Goal: Navigation & Orientation: Understand site structure

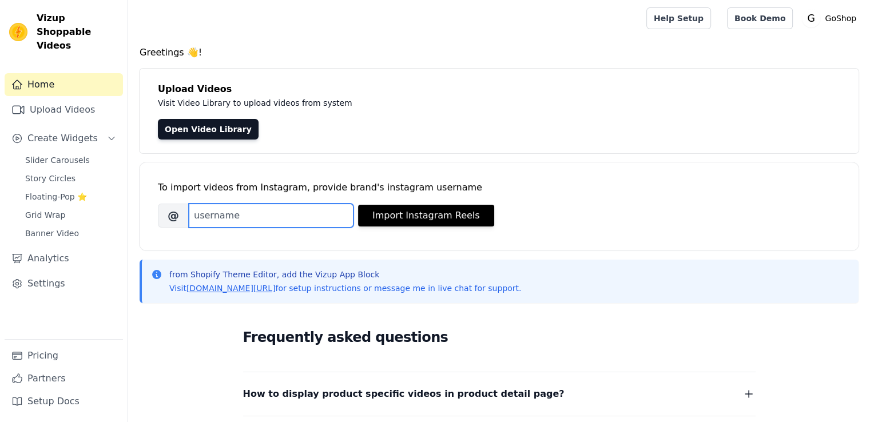
click at [211, 215] on input "Brand's Instagram Username" at bounding box center [271, 216] width 165 height 24
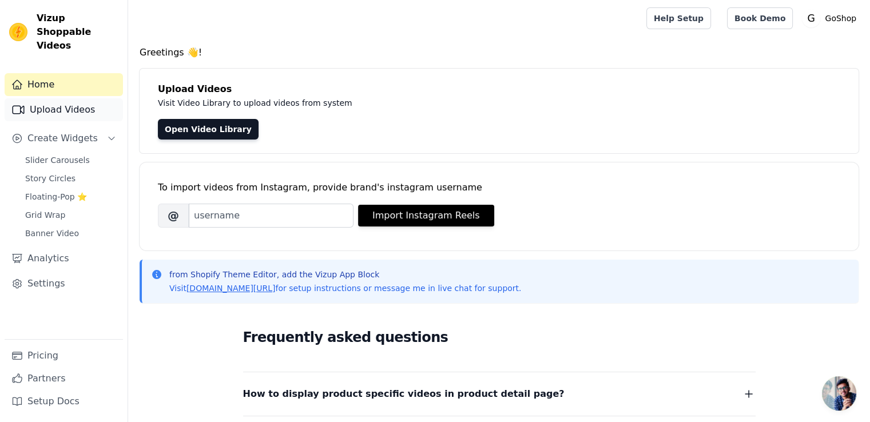
click at [65, 98] on link "Upload Videos" at bounding box center [64, 109] width 118 height 23
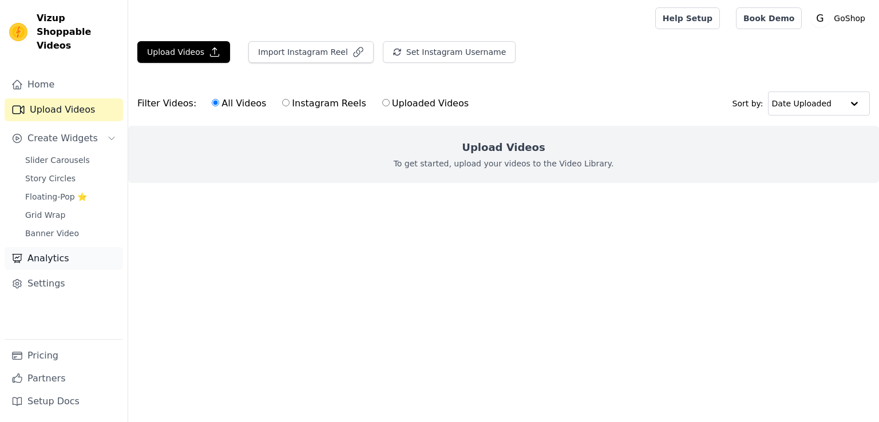
click at [50, 247] on link "Analytics" at bounding box center [64, 258] width 118 height 23
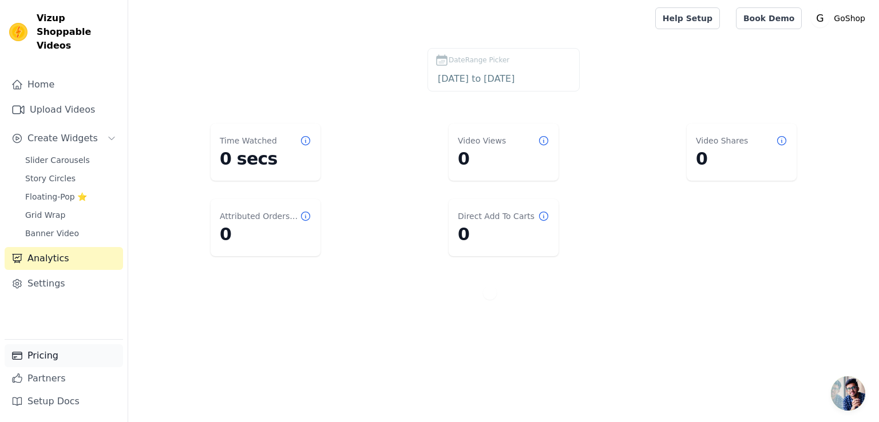
click at [37, 355] on link "Pricing" at bounding box center [64, 356] width 118 height 23
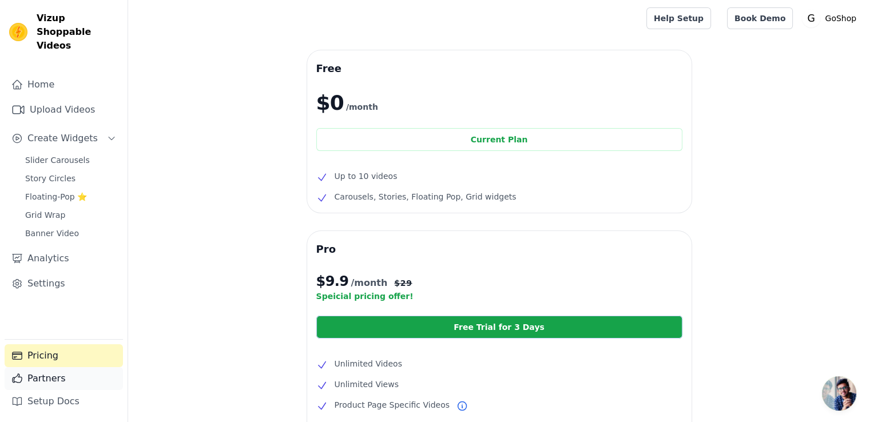
click at [20, 379] on icon "Sidebar" at bounding box center [16, 378] width 11 height 11
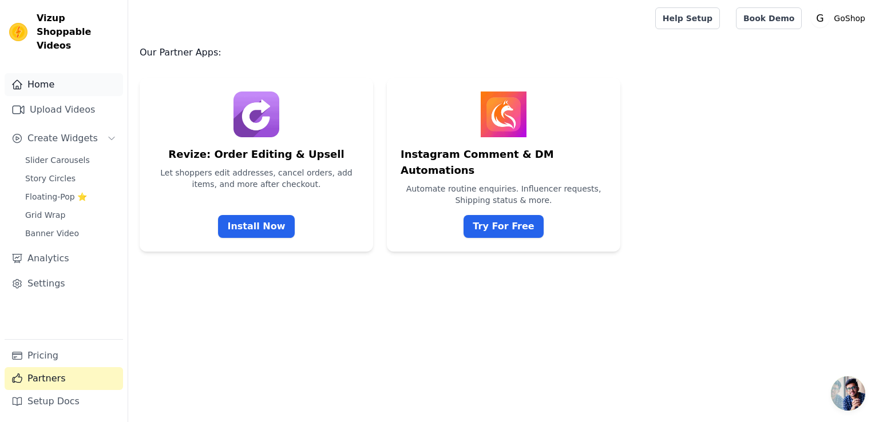
click at [43, 73] on link "Home" at bounding box center [64, 84] width 118 height 23
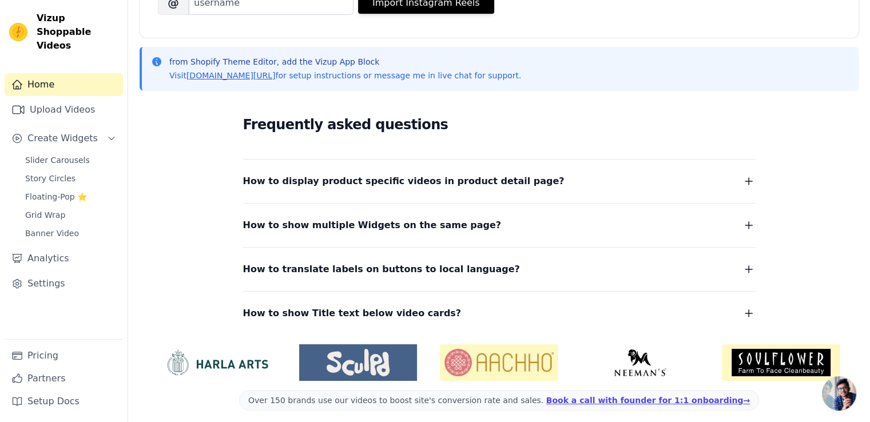
scroll to position [213, 0]
click at [749, 180] on icon "button" at bounding box center [749, 181] width 7 height 7
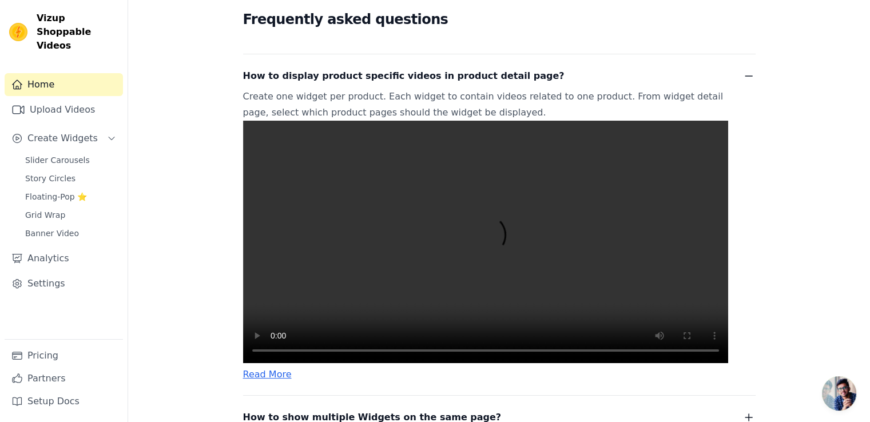
scroll to position [318, 0]
click at [746, 74] on icon "button" at bounding box center [749, 76] width 14 height 14
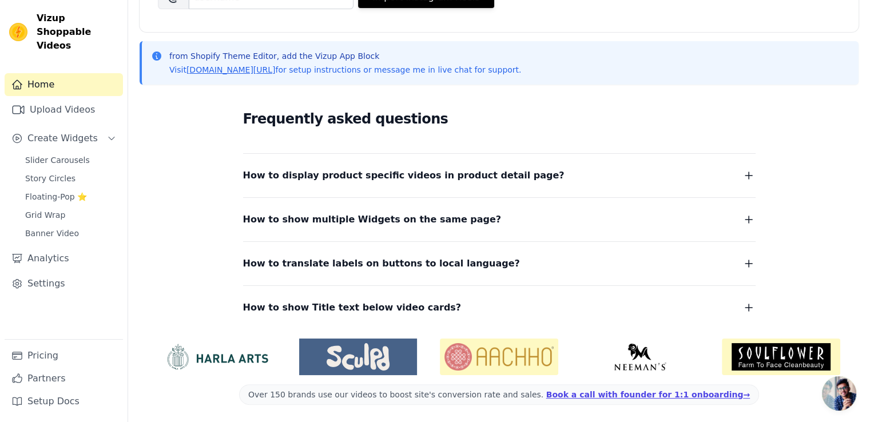
click at [750, 215] on icon "button" at bounding box center [749, 220] width 14 height 14
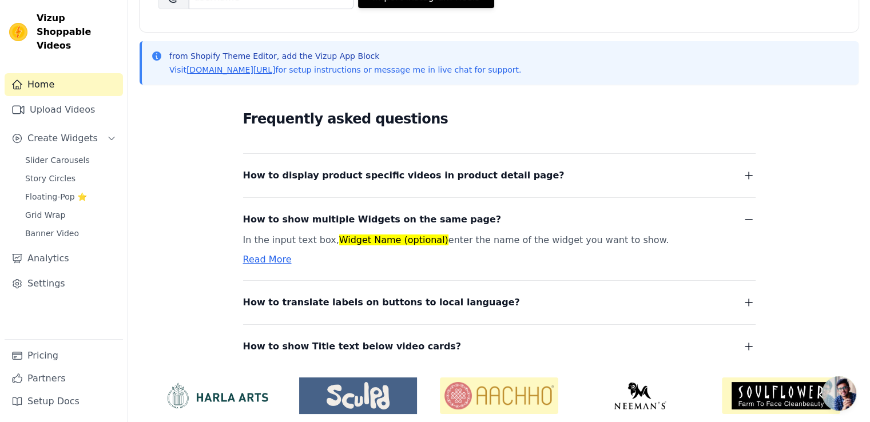
scroll to position [258, 0]
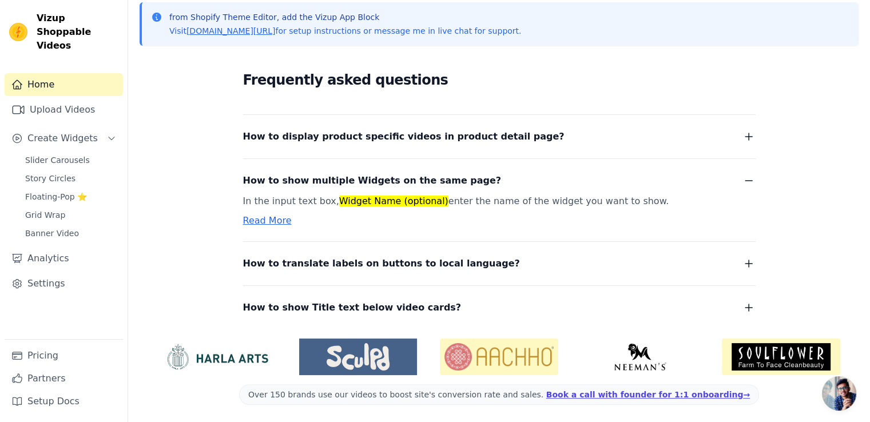
click at [752, 180] on icon "button" at bounding box center [749, 181] width 14 height 14
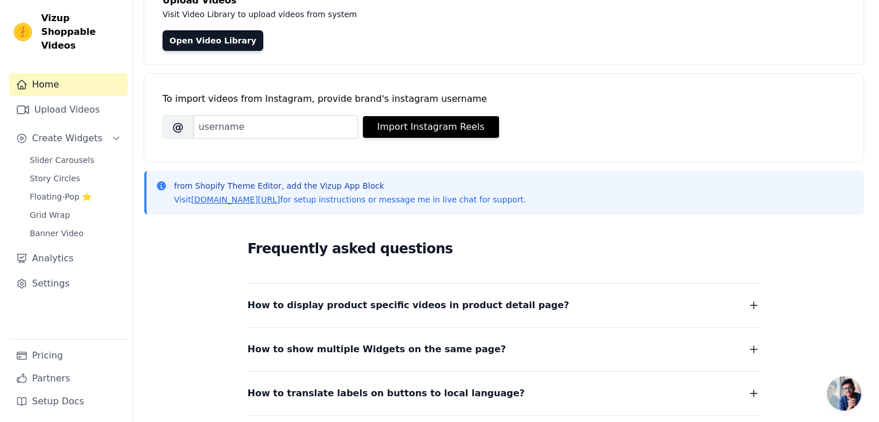
scroll to position [0, 0]
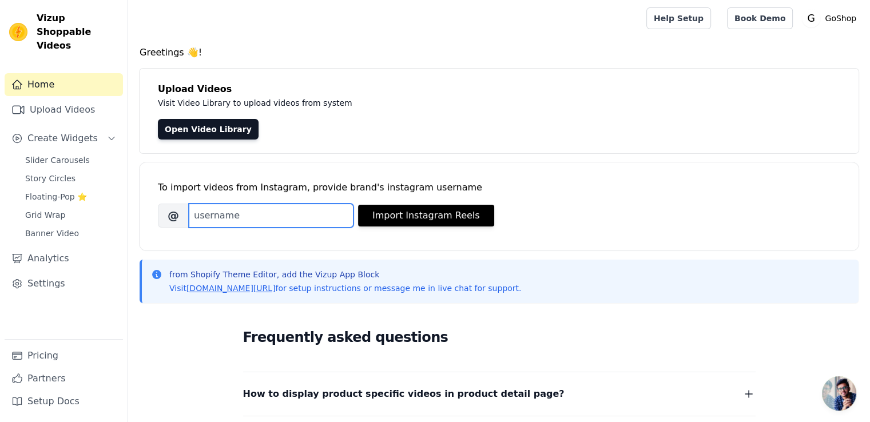
click at [236, 216] on input "Brand's Instagram Username" at bounding box center [271, 216] width 165 height 24
click at [55, 98] on link "Upload Videos" at bounding box center [64, 109] width 118 height 23
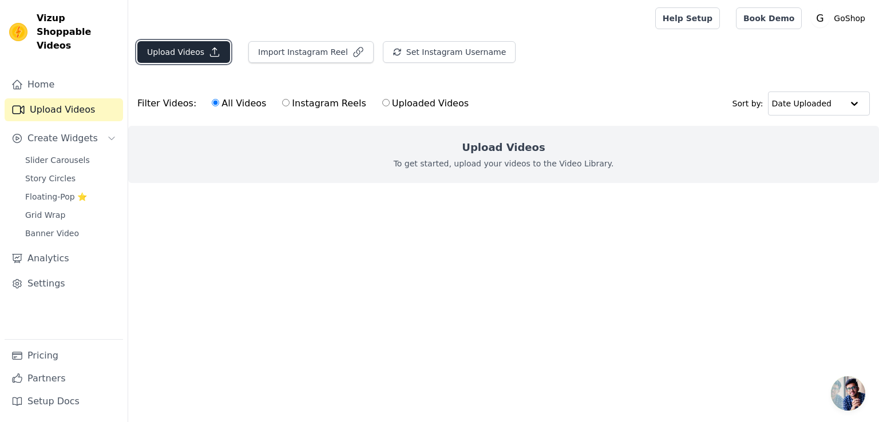
click at [156, 56] on button "Upload Videos" at bounding box center [183, 52] width 93 height 22
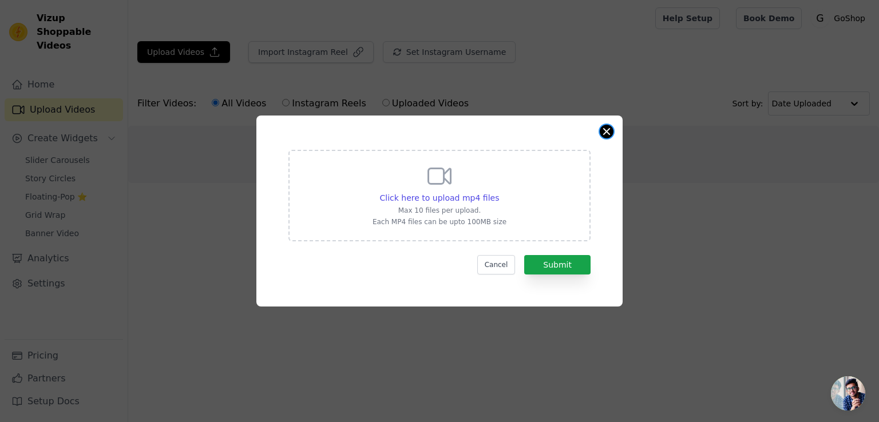
click at [610, 131] on button "Close modal" at bounding box center [607, 132] width 14 height 14
